Goal: Understand process/instructions

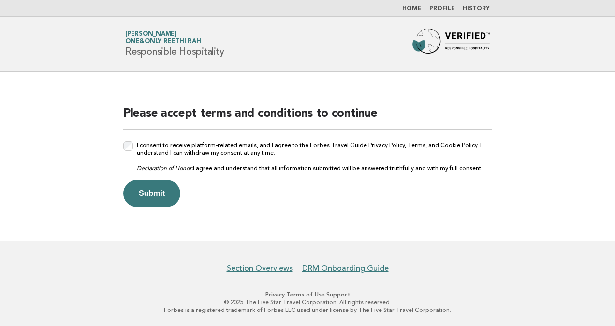
click at [149, 196] on button "Submit" at bounding box center [151, 193] width 57 height 27
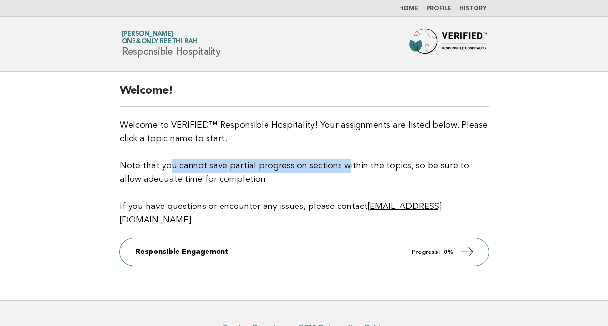
drag, startPoint x: 169, startPoint y: 168, endPoint x: 338, endPoint y: 165, distance: 168.9
click at [338, 165] on p "Welcome to VERIFIED™ Responsible Hospitality! Your assignments are listed below…" at bounding box center [304, 173] width 369 height 108
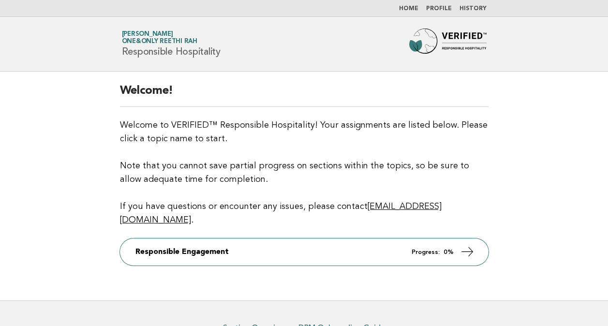
click at [253, 179] on p "Welcome to VERIFIED™ Responsible Hospitality! Your assignments are listed below…" at bounding box center [304, 173] width 369 height 108
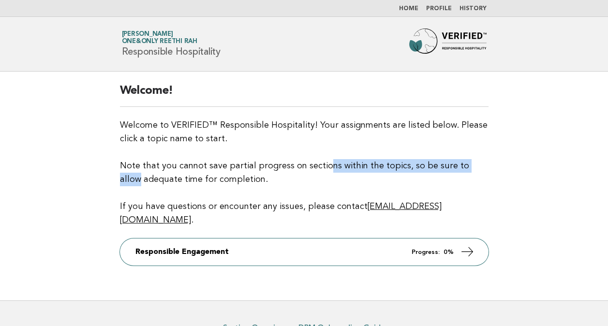
drag, startPoint x: 324, startPoint y: 163, endPoint x: 476, endPoint y: 167, distance: 152.0
click at [476, 167] on p "Welcome to VERIFIED™ Responsible Hospitality! Your assignments are listed below…" at bounding box center [304, 173] width 369 height 108
drag, startPoint x: 142, startPoint y: 209, endPoint x: 335, endPoint y: 228, distance: 194.1
click at [335, 228] on div "Welcome! Welcome to VERIFIED™ Responsible Hospitality! Your assignments are lis…" at bounding box center [304, 186] width 392 height 229
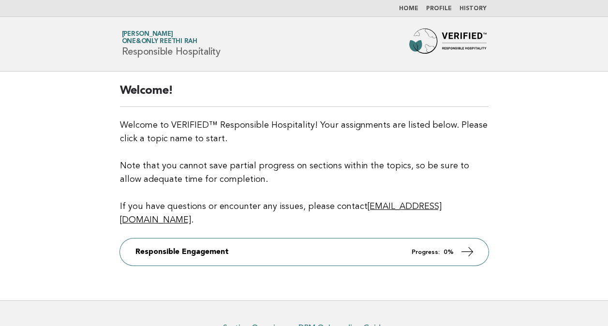
drag, startPoint x: 537, startPoint y: 195, endPoint x: 507, endPoint y: 159, distance: 46.7
click at [538, 195] on main "Welcome! Welcome to VERIFIED™ Responsible Hospitality! Your assignments are lis…" at bounding box center [304, 186] width 608 height 229
